Goal: Task Accomplishment & Management: Manage account settings

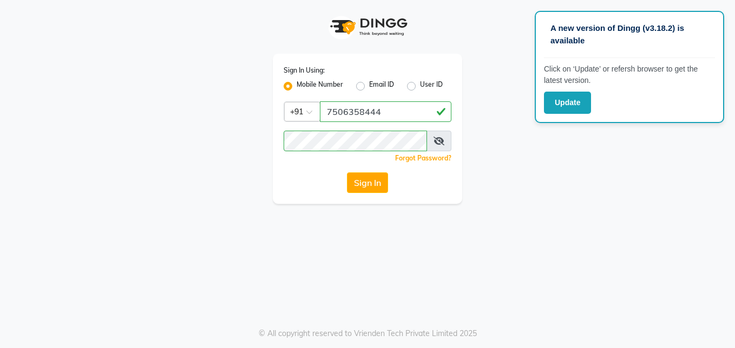
click at [356, 179] on button "Sign In" at bounding box center [367, 182] width 41 height 21
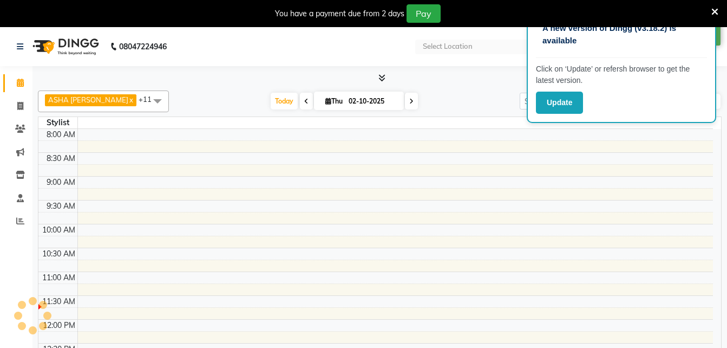
select select "en"
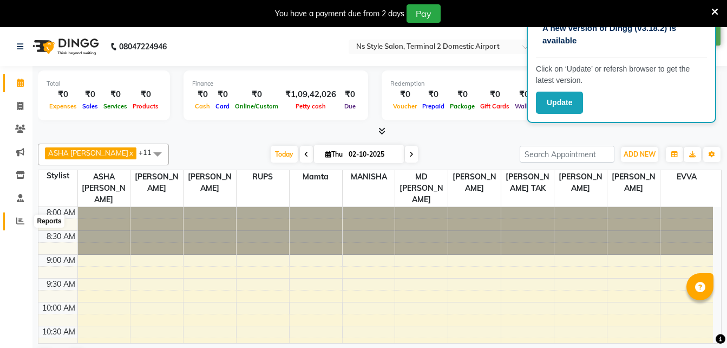
click at [17, 221] on icon at bounding box center [20, 221] width 8 height 8
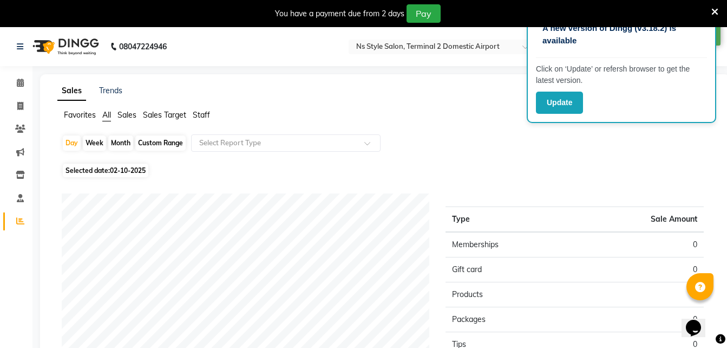
click at [205, 114] on span "Staff" at bounding box center [201, 115] width 17 height 10
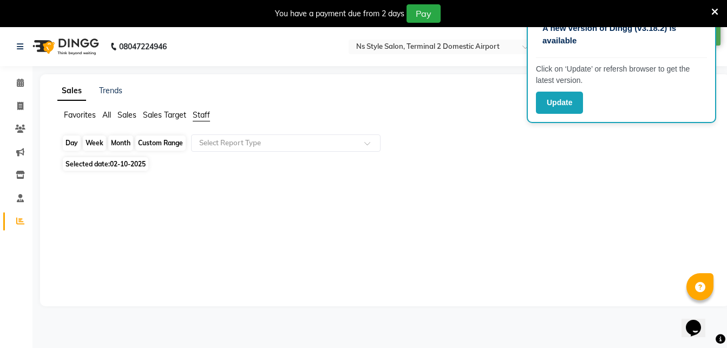
click at [73, 145] on div "Day" at bounding box center [72, 142] width 18 height 15
select select "10"
select select "2025"
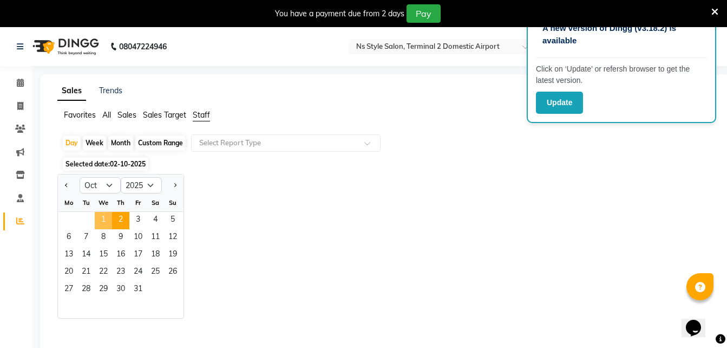
click at [106, 215] on span "1" at bounding box center [103, 220] width 17 height 17
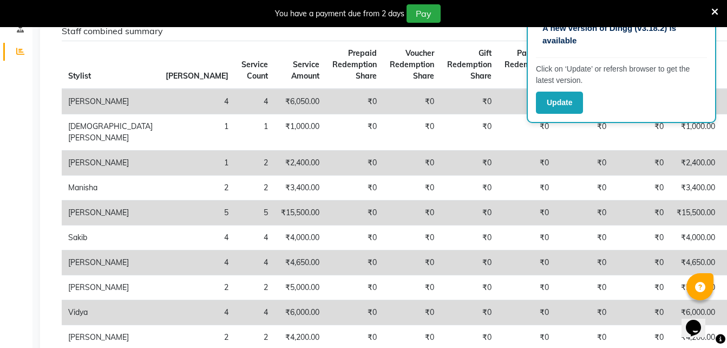
scroll to position [169, 0]
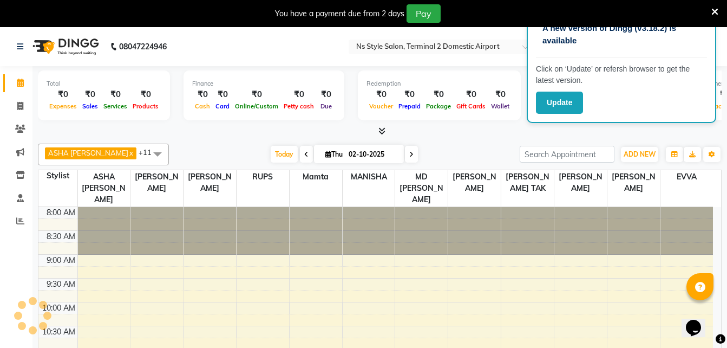
scroll to position [143, 0]
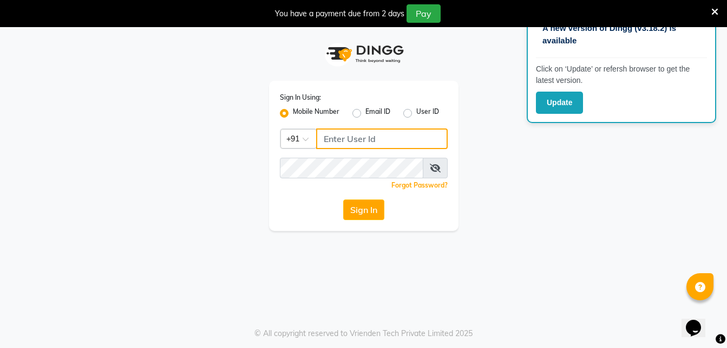
type input "7506358444"
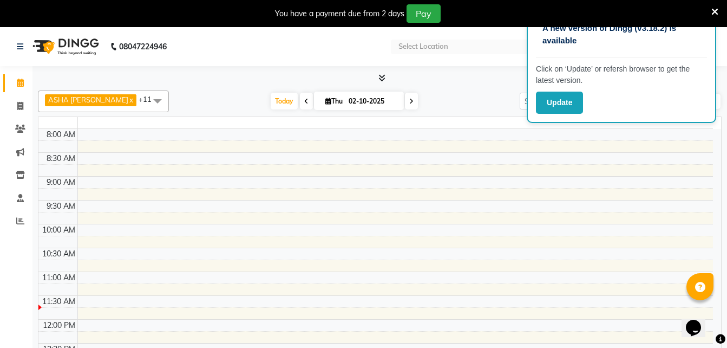
select select "en"
